Goal: Task Accomplishment & Management: Use online tool/utility

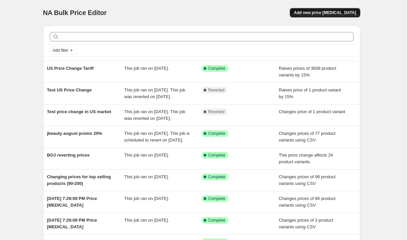
click at [333, 13] on span "Add new price [MEDICAL_DATA]" at bounding box center [325, 12] width 62 height 5
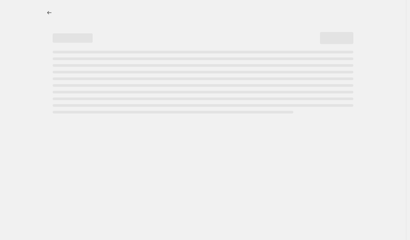
select select "percentage"
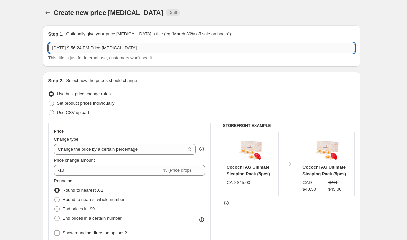
click at [110, 48] on input "[DATE] 9:56:24 PM Price [MEDICAL_DATA]" at bounding box center [201, 48] width 306 height 11
type input "Sept Rom&nd 20% Off"
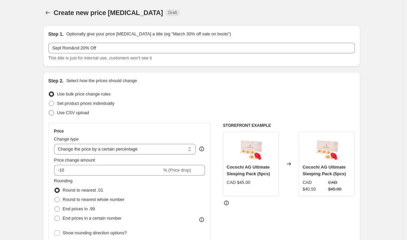
click at [53, 113] on span at bounding box center [51, 112] width 5 height 5
click at [49, 110] on input "Use CSV upload" at bounding box center [49, 110] width 0 height 0
radio input "true"
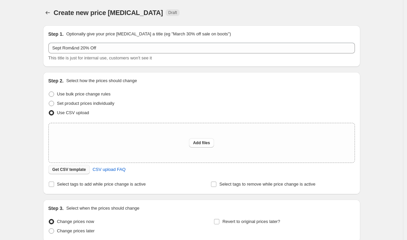
click at [73, 171] on span "Get CSV template" at bounding box center [69, 169] width 34 height 5
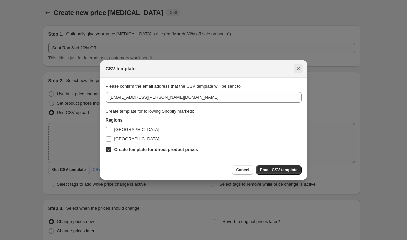
click at [299, 67] on icon "Close" at bounding box center [298, 69] width 4 height 4
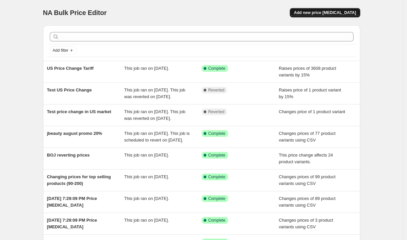
click at [335, 11] on span "Add new price [MEDICAL_DATA]" at bounding box center [325, 12] width 62 height 5
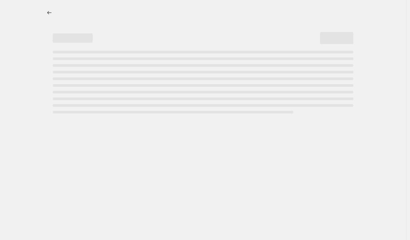
select select "percentage"
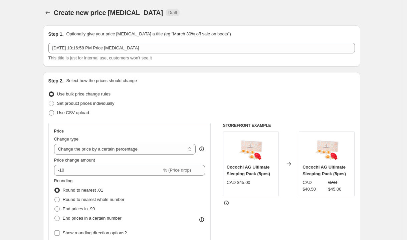
click at [54, 114] on span at bounding box center [51, 112] width 5 height 5
click at [49, 110] on input "Use CSV upload" at bounding box center [49, 110] width 0 height 0
radio input "true"
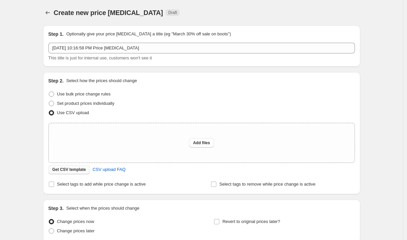
click at [85, 169] on span "Get CSV template" at bounding box center [69, 169] width 34 height 5
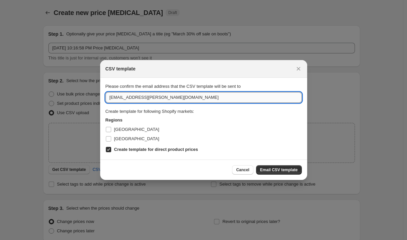
click at [169, 101] on input "[EMAIL_ADDRESS][PERSON_NAME][DOMAIN_NAME]" at bounding box center [203, 97] width 196 height 11
click at [156, 98] on input "[EMAIL_ADDRESS][PERSON_NAME][DOMAIN_NAME]" at bounding box center [203, 97] width 196 height 11
click at [121, 97] on input "[EMAIL_ADDRESS][PERSON_NAME][DOMAIN_NAME]" at bounding box center [203, 97] width 196 height 11
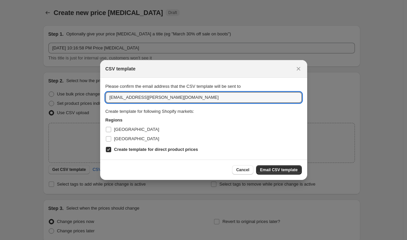
drag, startPoint x: 123, startPoint y: 98, endPoint x: 102, endPoint y: 95, distance: 20.5
click at [102, 95] on section "Please confirm the email address that the CSV template will be sent to admin@ki…" at bounding box center [203, 119] width 207 height 82
type input "makenzie.c@kiyoko.com"
click at [26, 145] on div at bounding box center [203, 120] width 407 height 240
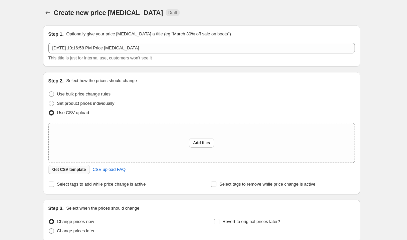
click at [77, 167] on span "Get CSV template" at bounding box center [69, 169] width 34 height 5
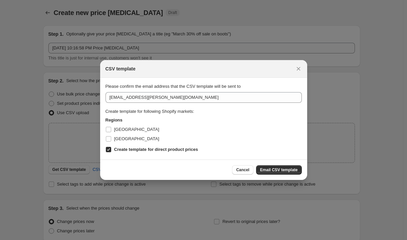
click at [160, 130] on div "[GEOGRAPHIC_DATA]" at bounding box center [203, 129] width 196 height 9
click at [124, 131] on span "[GEOGRAPHIC_DATA]" at bounding box center [136, 129] width 45 height 5
click at [111, 131] on input "[GEOGRAPHIC_DATA]" at bounding box center [108, 129] width 5 height 5
click at [124, 131] on span "[GEOGRAPHIC_DATA]" at bounding box center [136, 129] width 45 height 5
click at [111, 131] on input "[GEOGRAPHIC_DATA]" at bounding box center [108, 129] width 5 height 5
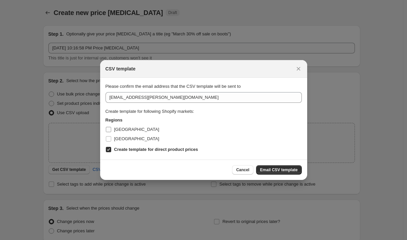
checkbox input "false"
click at [300, 65] on icon "Close" at bounding box center [298, 68] width 7 height 7
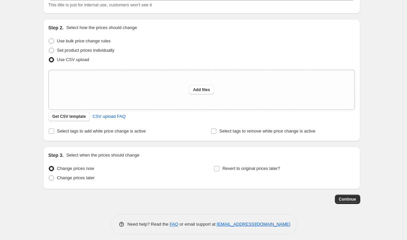
scroll to position [49, 0]
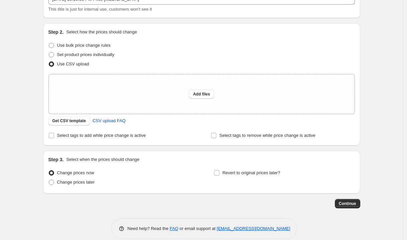
drag, startPoint x: 75, startPoint y: 123, endPoint x: 27, endPoint y: 120, distance: 48.5
click at [27, 120] on div "Create new price change job. This page is ready Create new price change job Dra…" at bounding box center [201, 100] width 403 height 298
click at [63, 122] on span "Get CSV template" at bounding box center [69, 120] width 34 height 5
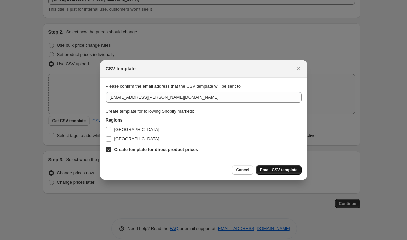
click at [268, 171] on span "Email CSV template" at bounding box center [279, 169] width 38 height 5
